Goal: Information Seeking & Learning: Check status

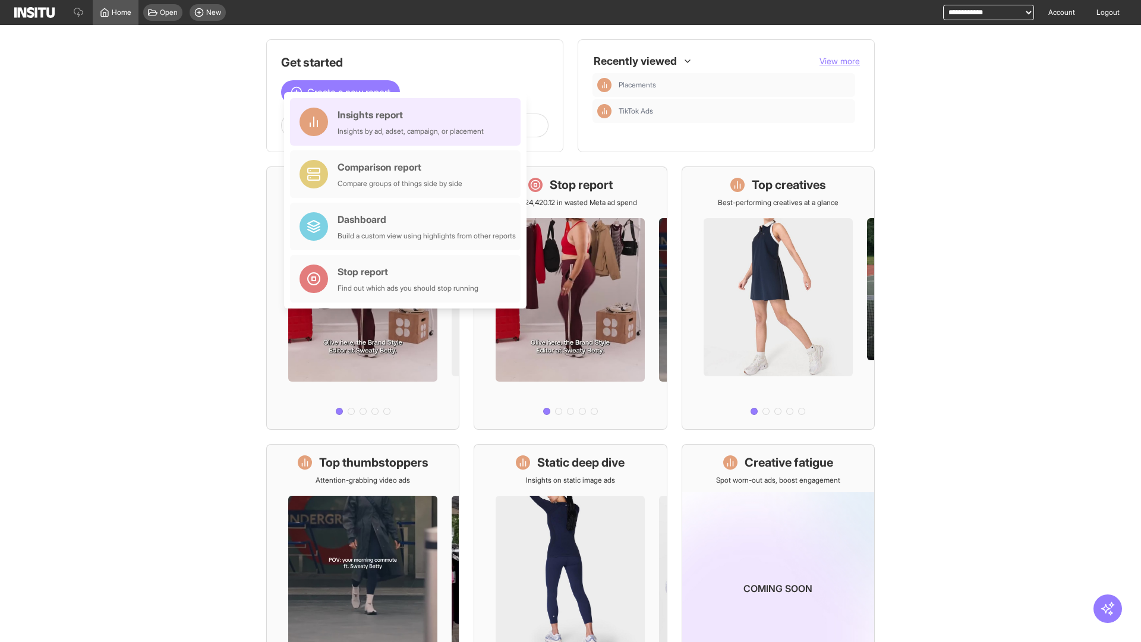
click at [408, 122] on div "Insights report Insights by ad, adset, campaign, or placement" at bounding box center [411, 122] width 146 height 29
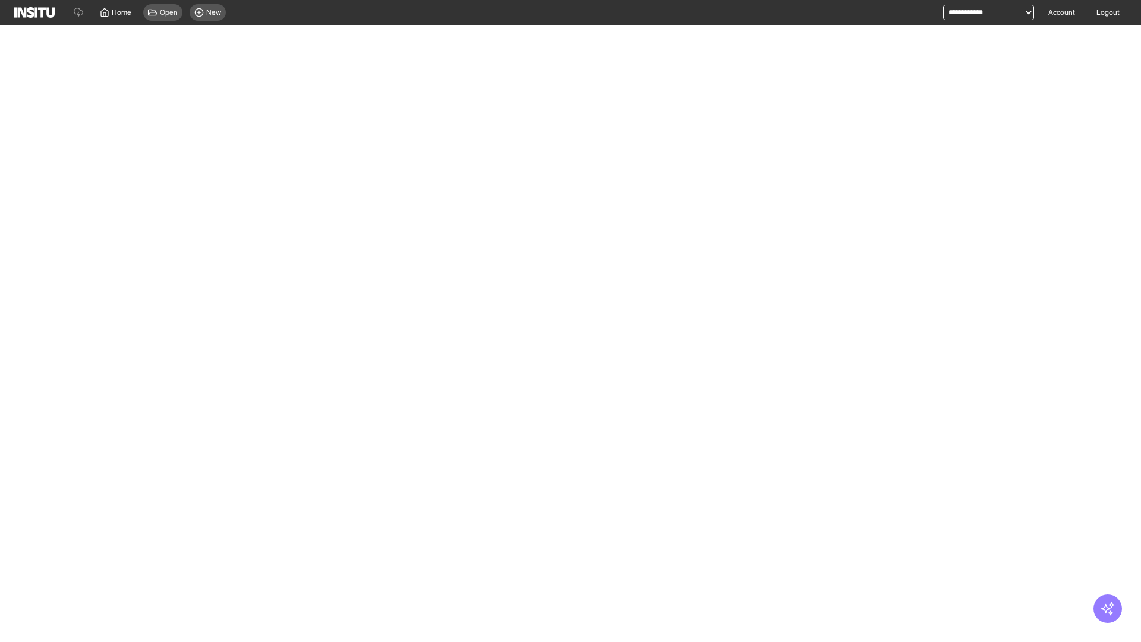
select select "**"
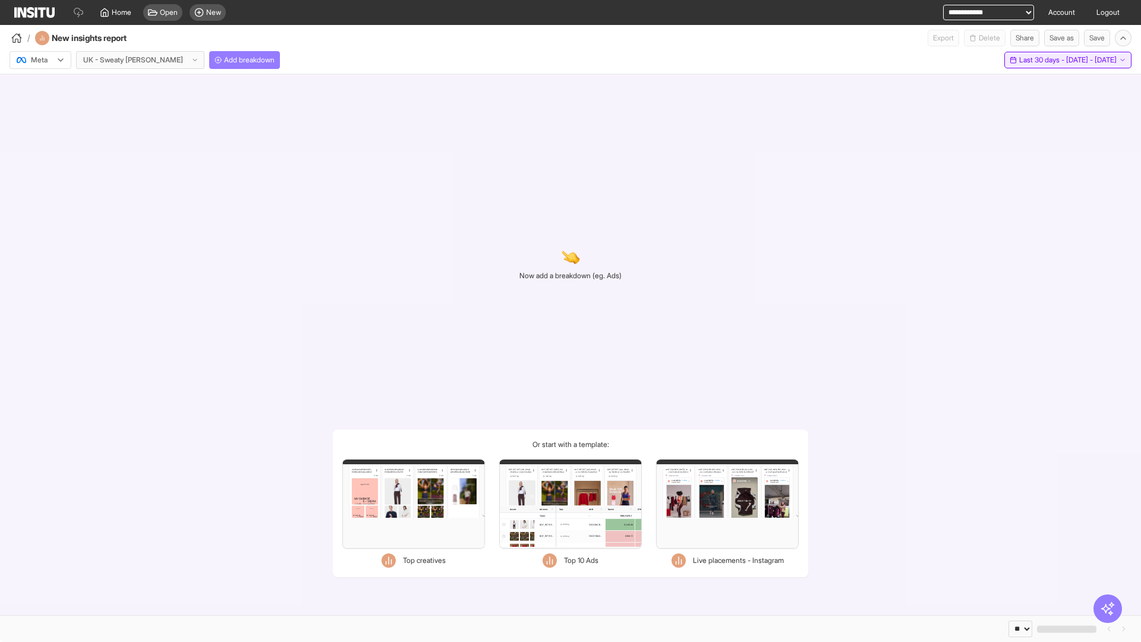
click at [1045, 60] on span "Last 30 days - [DATE] - [DATE]" at bounding box center [1067, 60] width 97 height 10
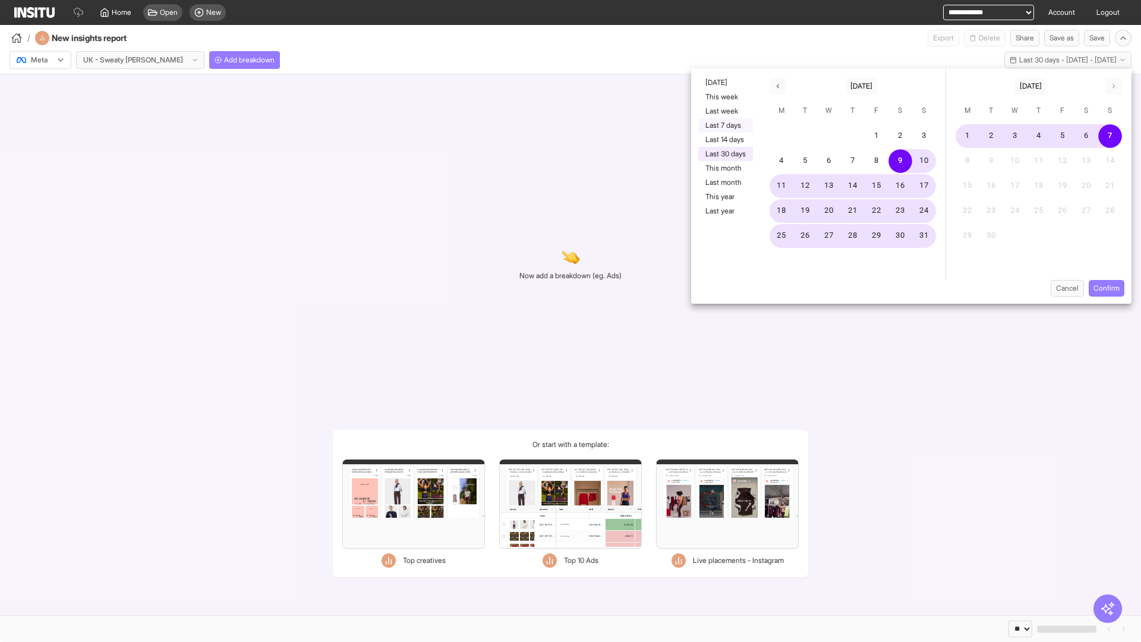
click at [725, 125] on button "Last 7 days" at bounding box center [725, 125] width 55 height 14
